Goal: Information Seeking & Learning: Learn about a topic

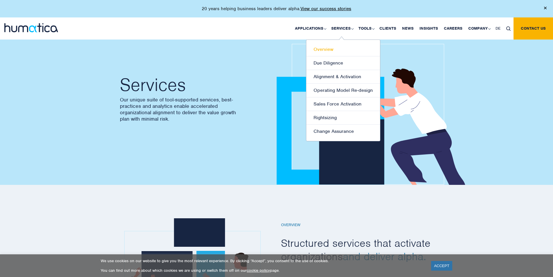
click at [326, 46] on link "Overview" at bounding box center [343, 50] width 74 height 14
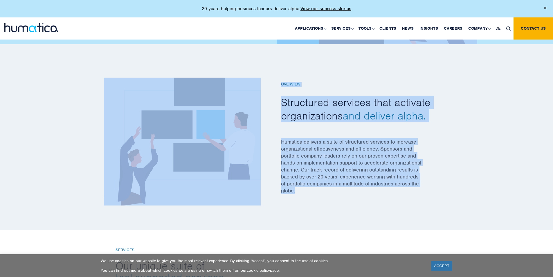
scroll to position [145, 0]
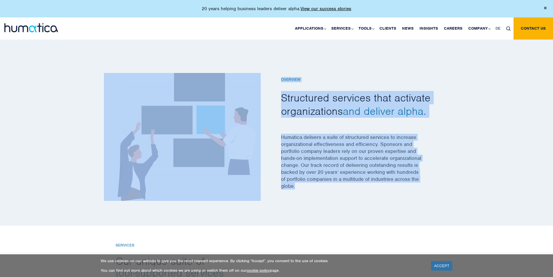
drag, startPoint x: 124, startPoint y: 88, endPoint x: 347, endPoint y: 190, distance: 245.5
copy body "Services Our unique suite of tool-supported services, best-practices and analyt…"
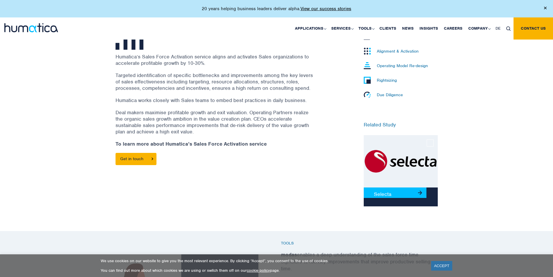
scroll to position [203, 0]
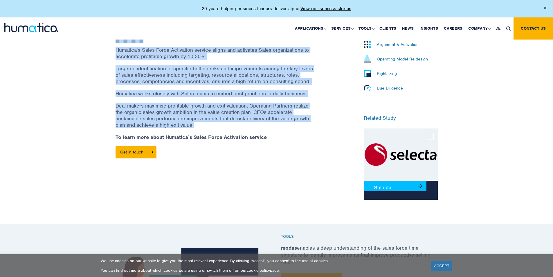
drag, startPoint x: 121, startPoint y: 53, endPoint x: 207, endPoint y: 124, distance: 111.2
copy body "Sales Force Activation Drive profitable sales growth to increase value. Contact…"
